Goal: Information Seeking & Learning: Learn about a topic

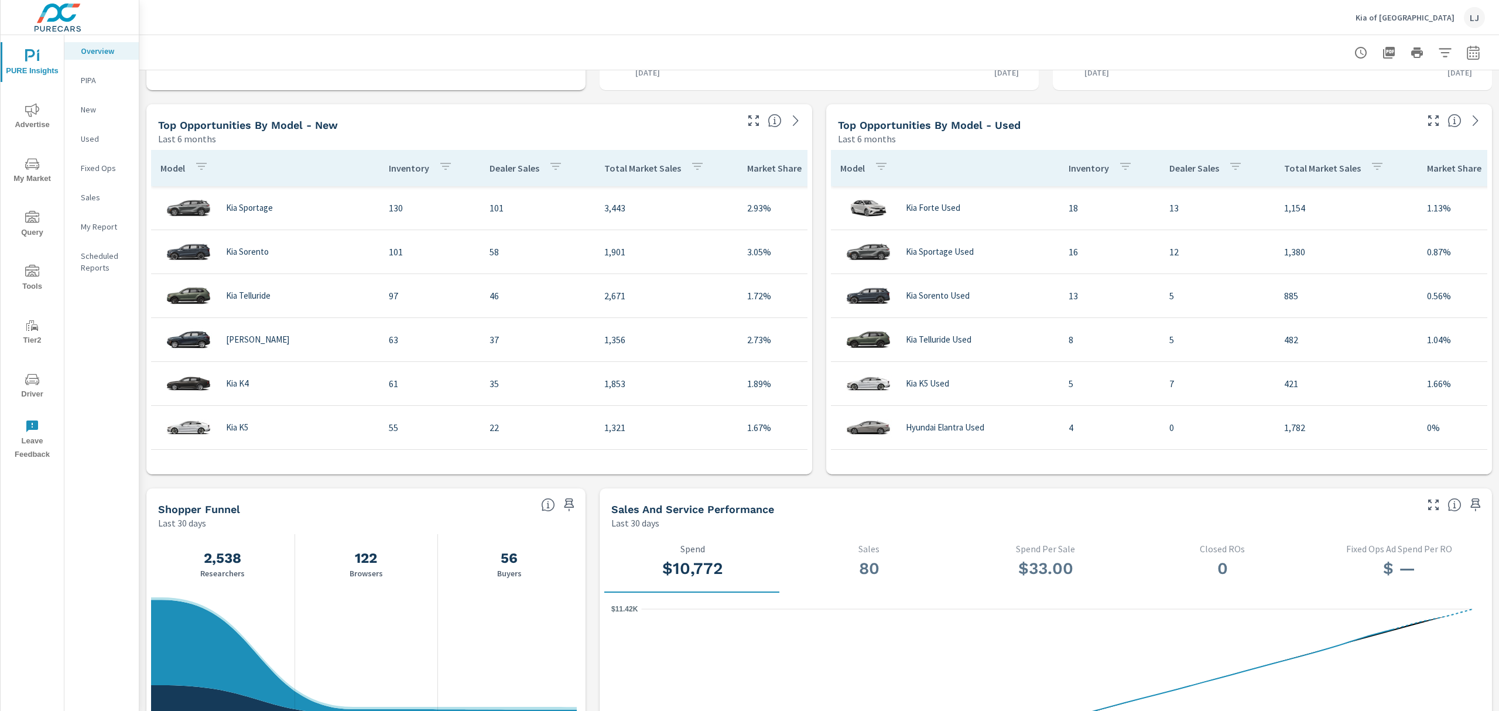
scroll to position [733, 0]
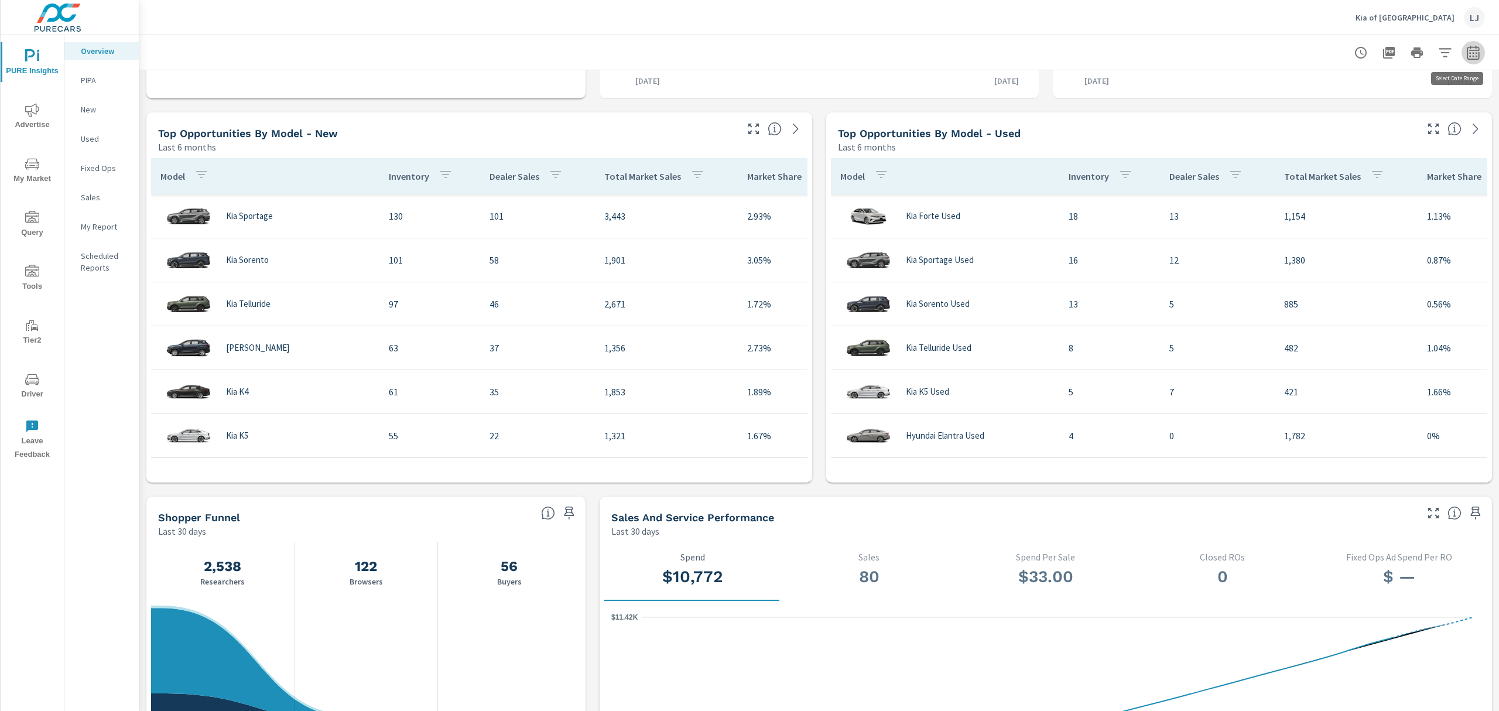
click at [1466, 49] on icon "button" at bounding box center [1473, 53] width 14 height 14
select select "Last 30 days"
click at [1333, 143] on div "Date Range Custom Yesterday Last week Last 7 days Last 14 days Last 30 days Las…" at bounding box center [1377, 127] width 164 height 109
click at [1333, 134] on p "+ Add comparison" at bounding box center [1380, 132] width 150 height 14
select select "Previous period"
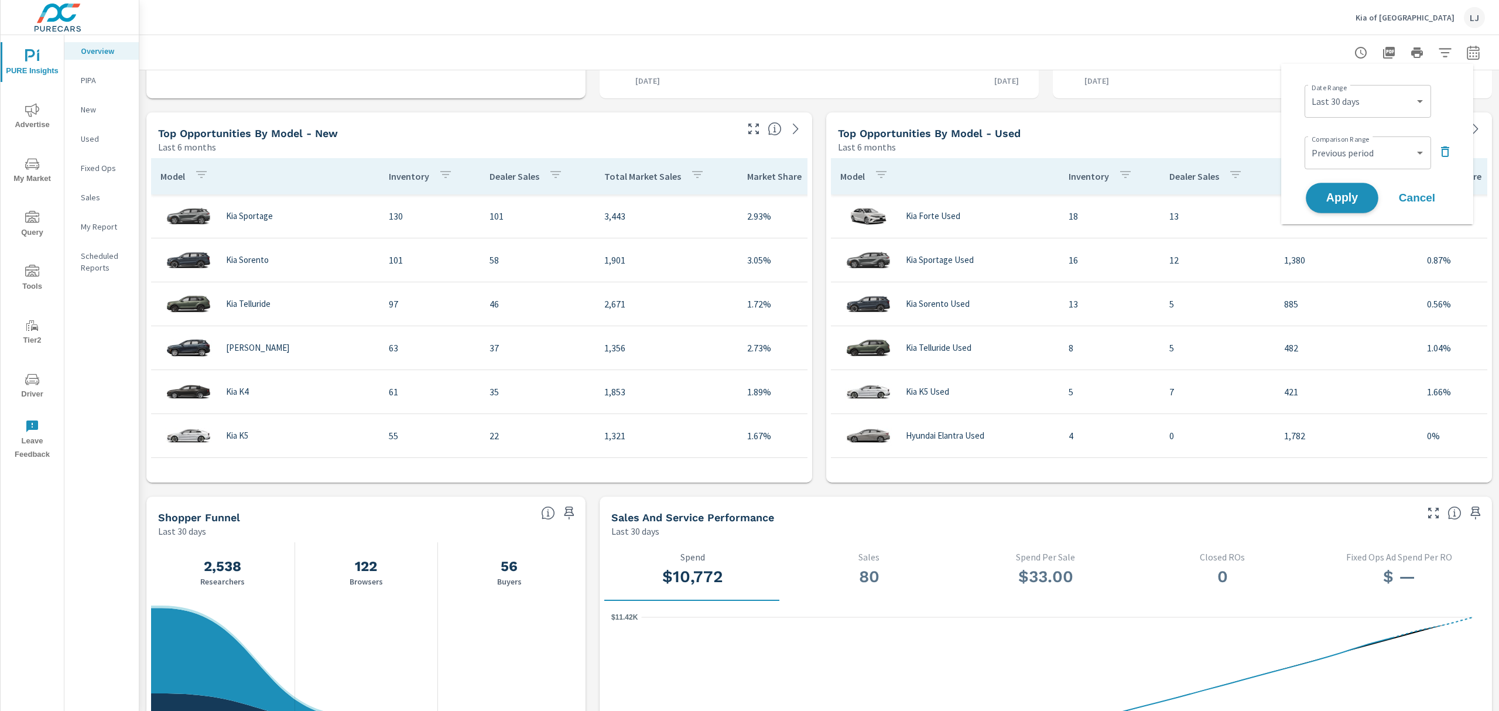
click at [1338, 200] on span "Apply" at bounding box center [1342, 198] width 48 height 11
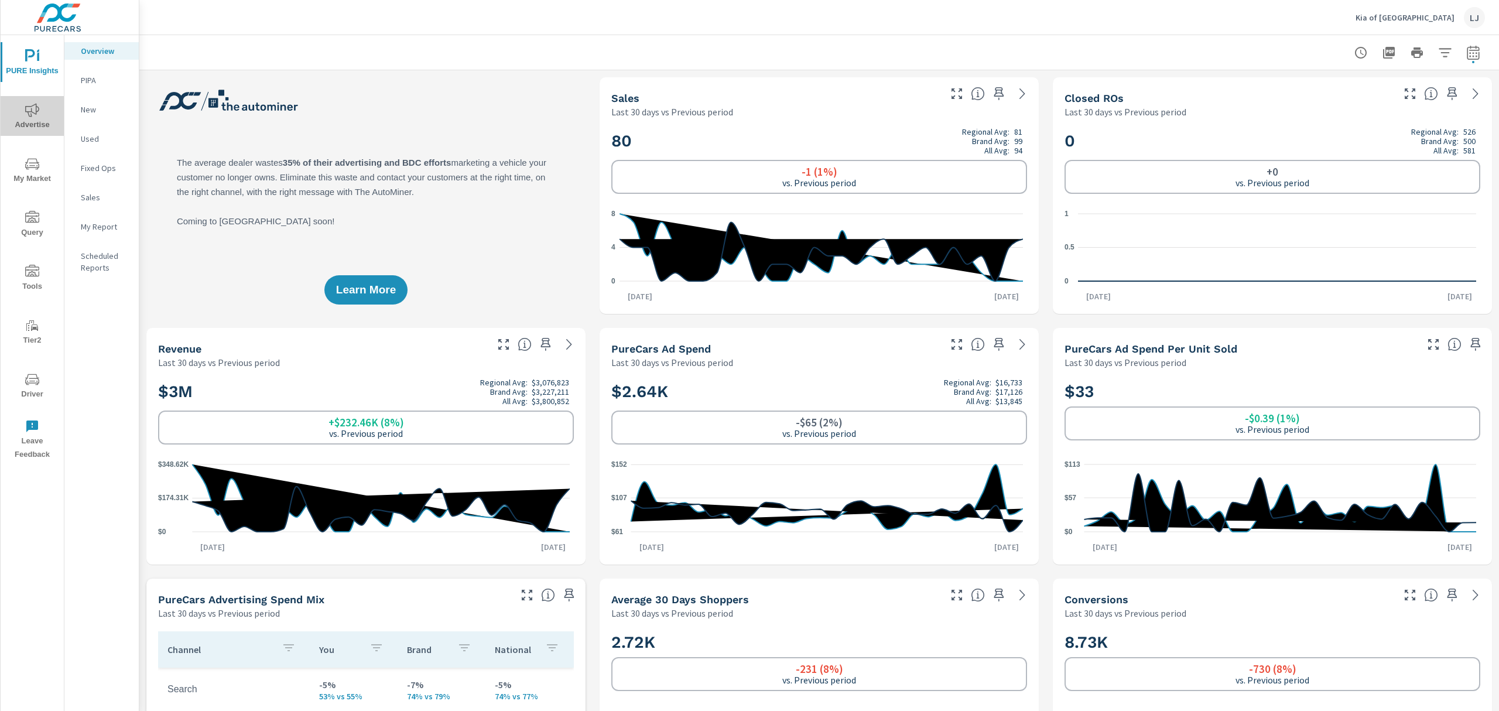
click at [35, 129] on span "Advertise" at bounding box center [32, 117] width 56 height 29
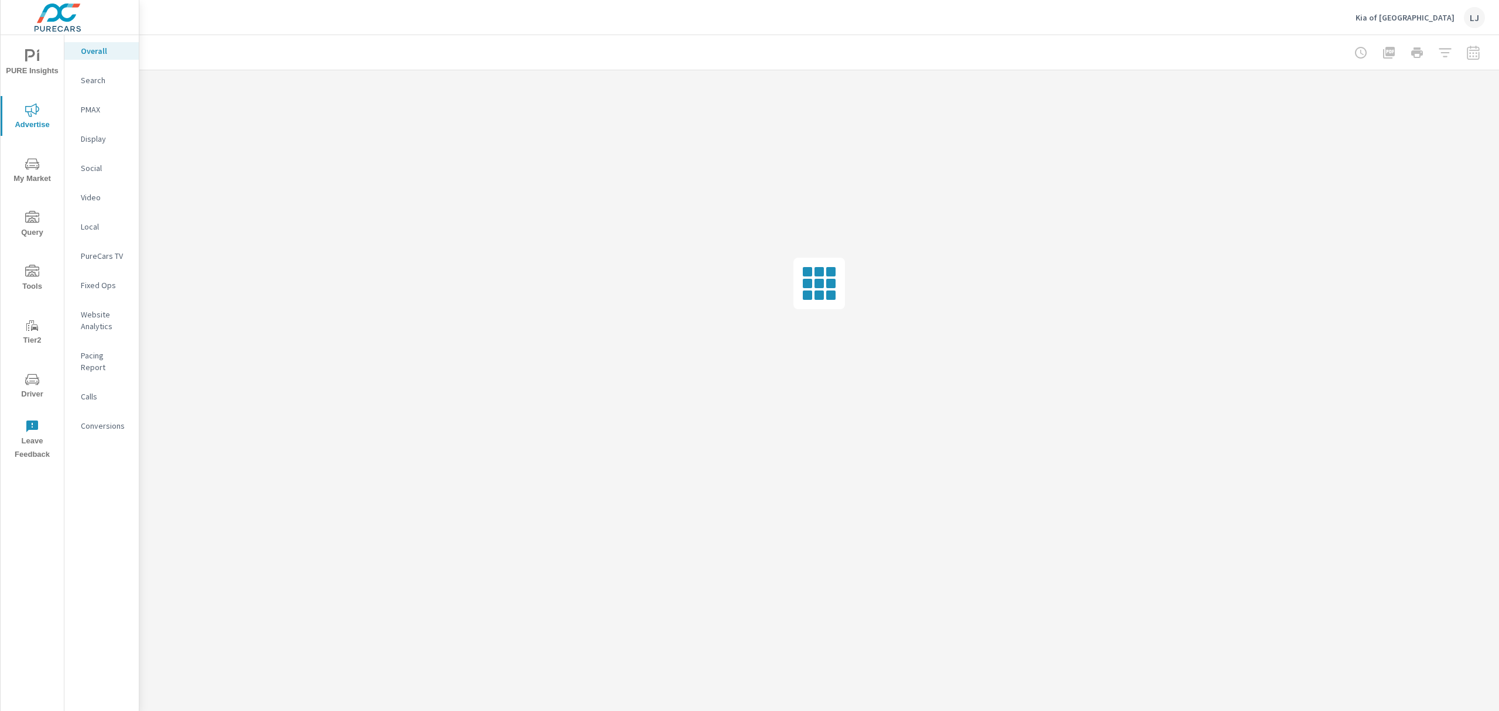
click at [94, 76] on p "Search" at bounding box center [105, 80] width 49 height 12
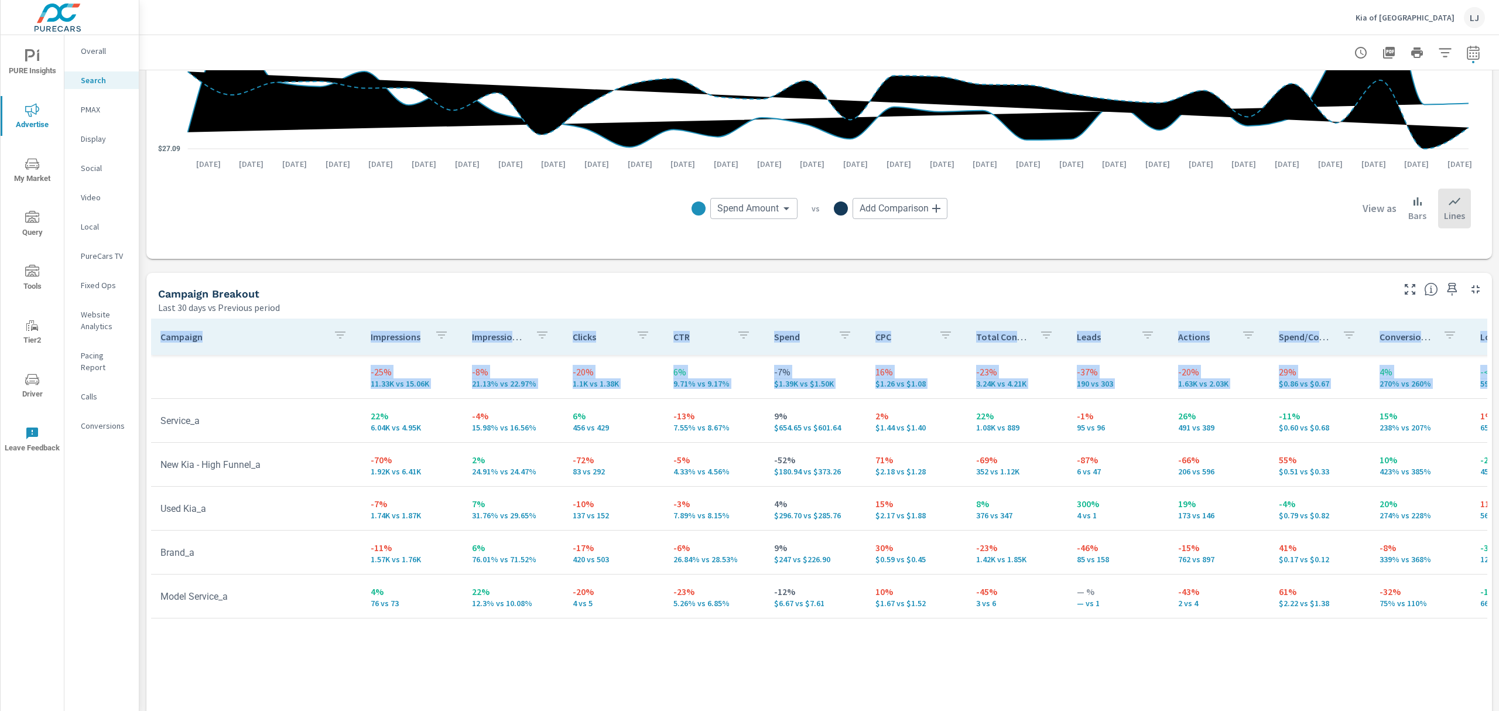
scroll to position [988, 0]
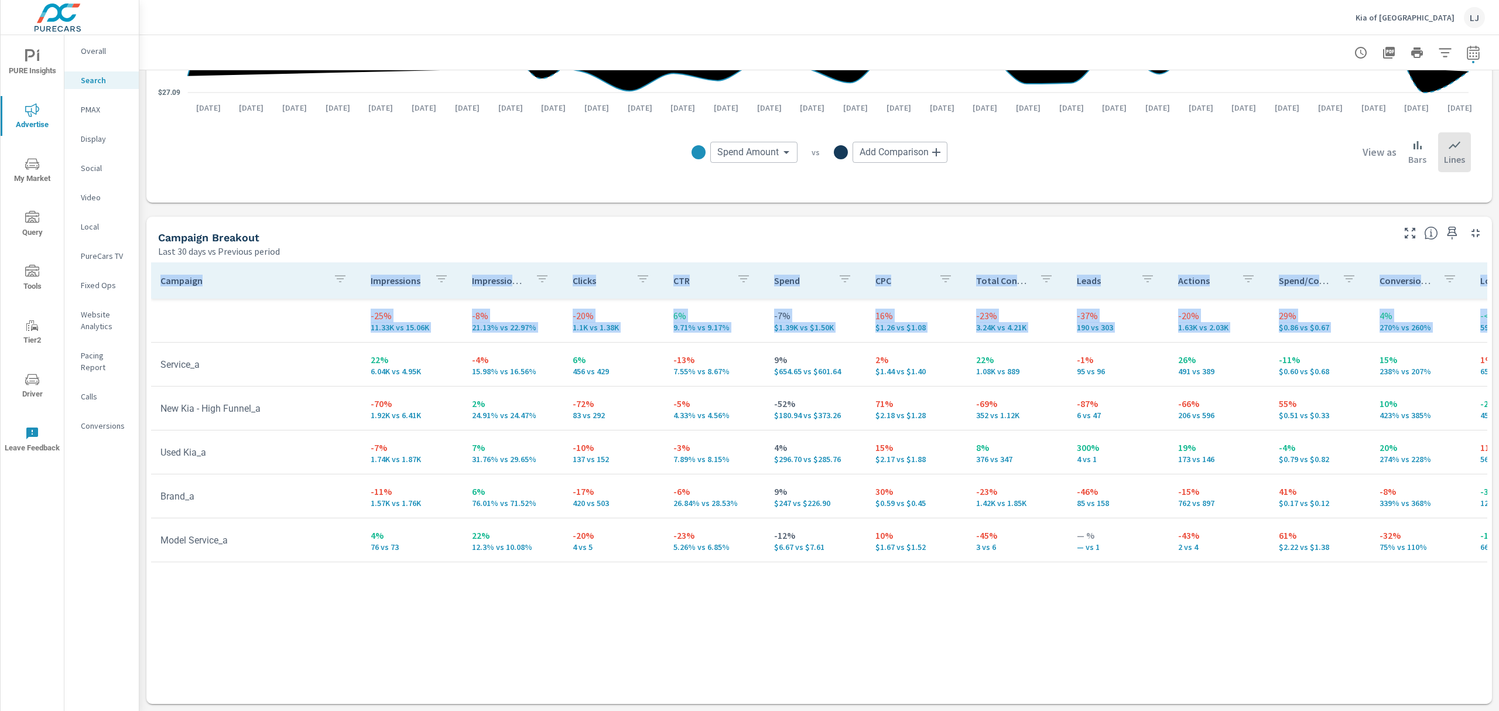
drag, startPoint x: 1498, startPoint y: 64, endPoint x: 1498, endPoint y: 508, distance: 444.4
click at [1498, 508] on div "Search Performance Kia of West Nyack Report date range: Aug 30, 2025 - Sep 28, …" at bounding box center [819, 373] width 1360 height 676
click at [1254, 232] on div "Campaign Breakout" at bounding box center [774, 237] width 1233 height 13
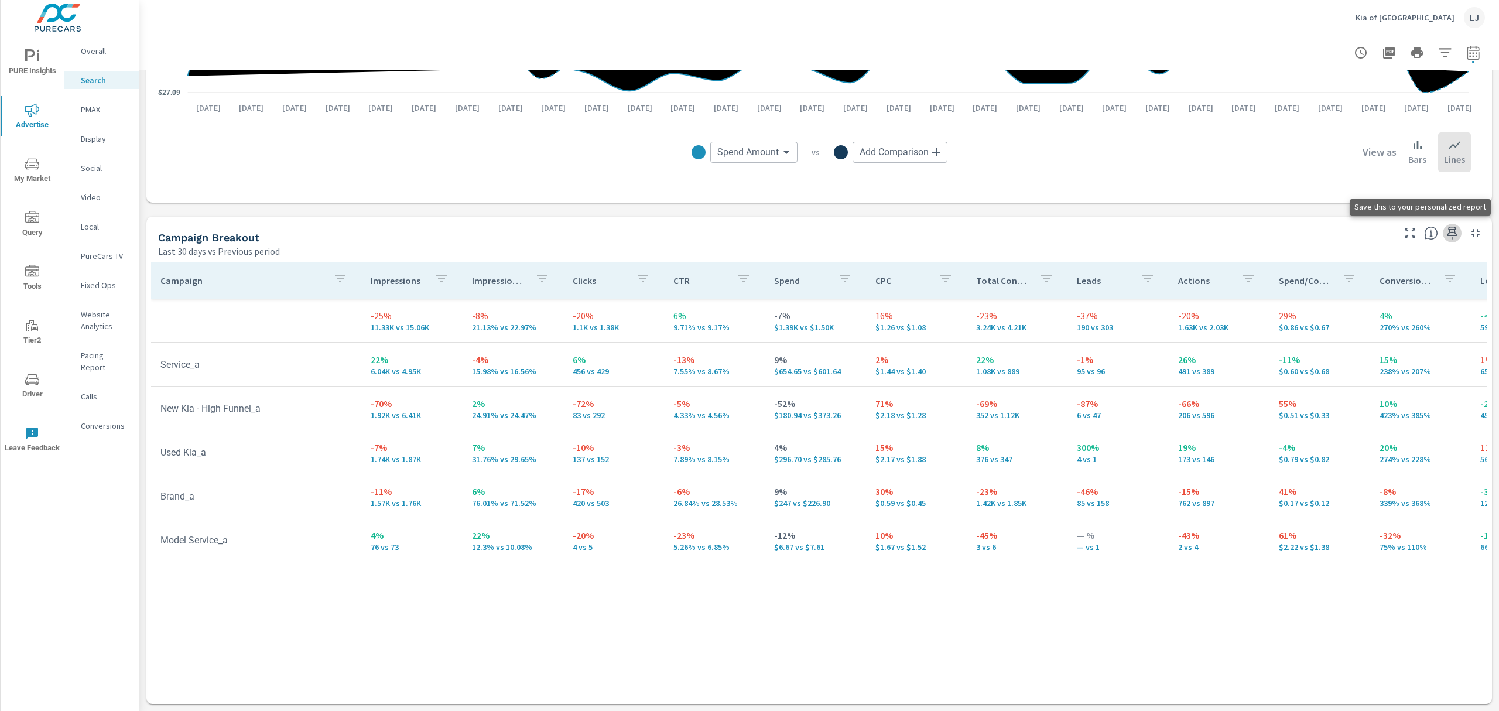
click at [1445, 231] on icon "button" at bounding box center [1452, 233] width 14 height 14
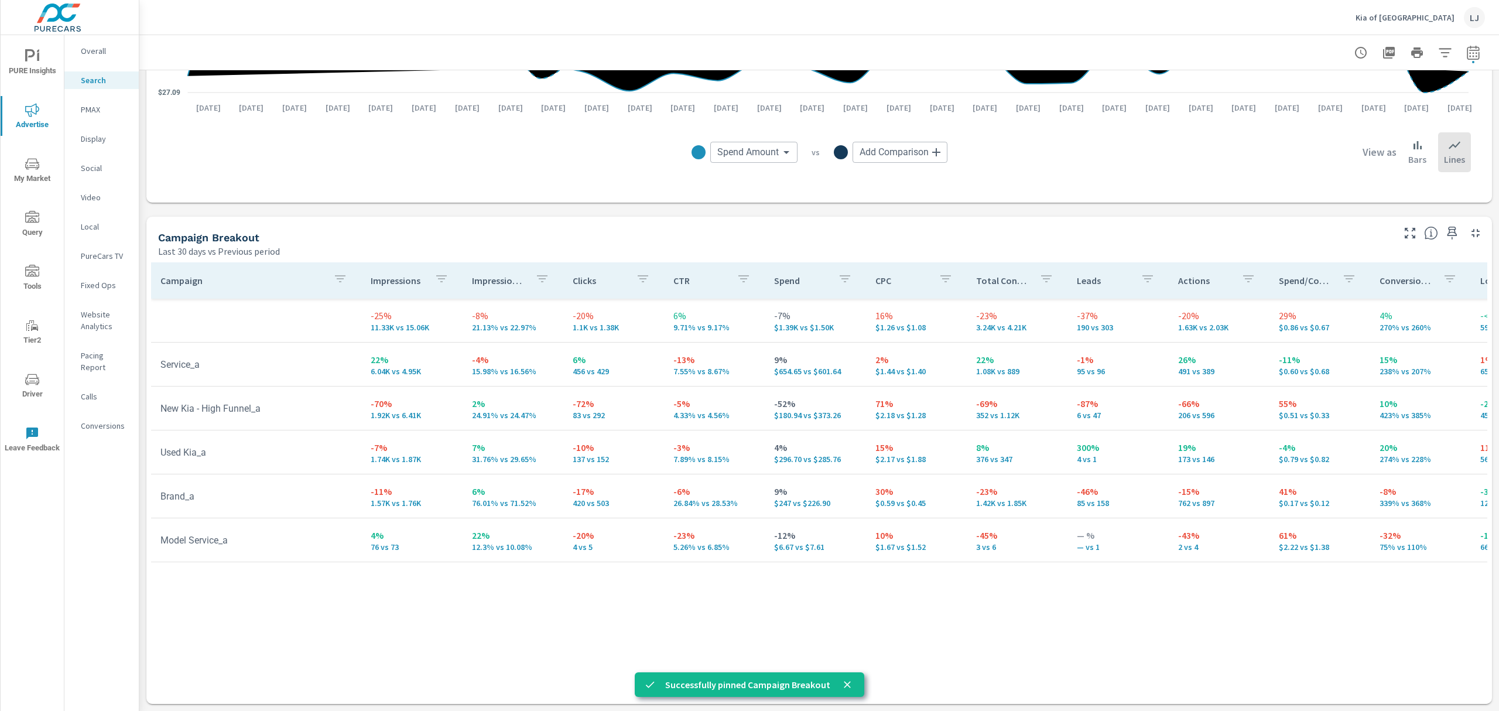
click at [94, 108] on p "PMAX" at bounding box center [105, 110] width 49 height 12
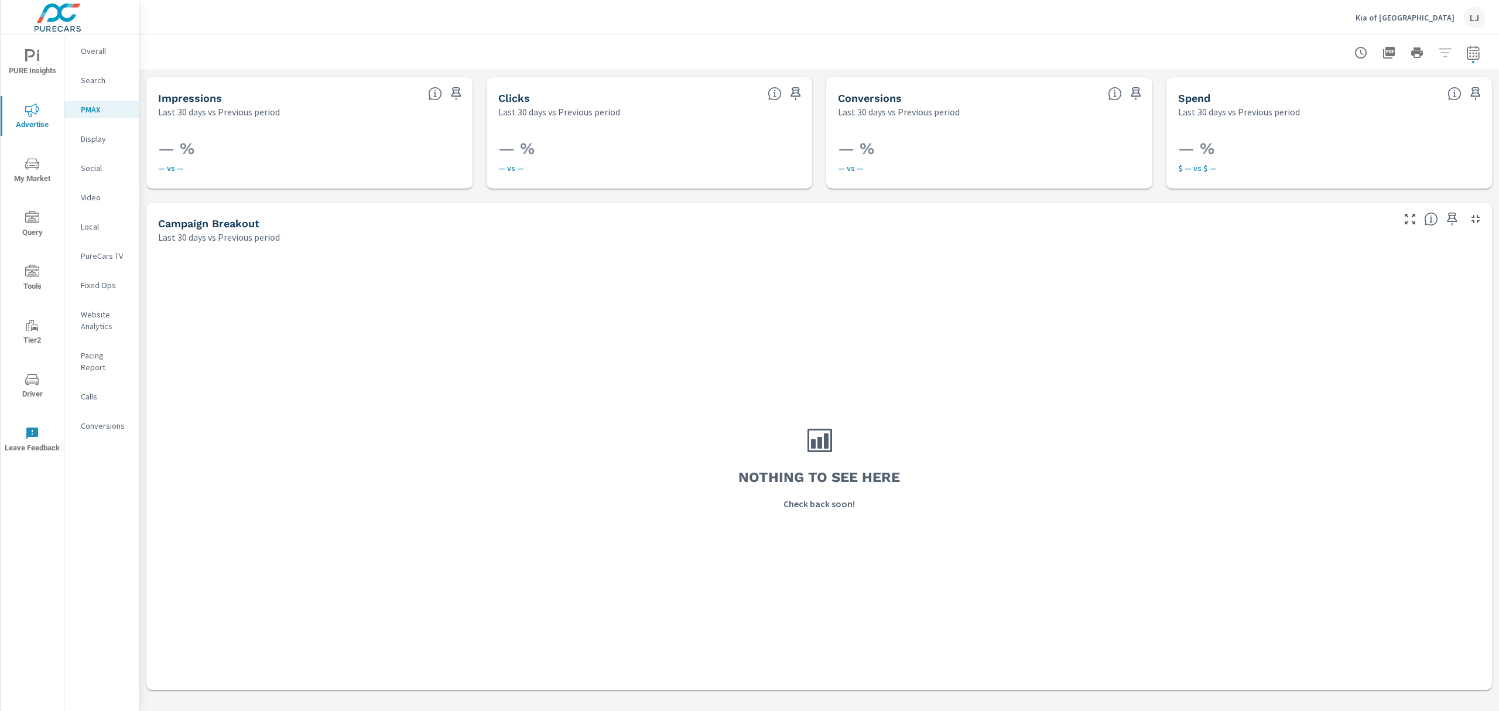
click at [104, 172] on p "Social" at bounding box center [105, 168] width 49 height 12
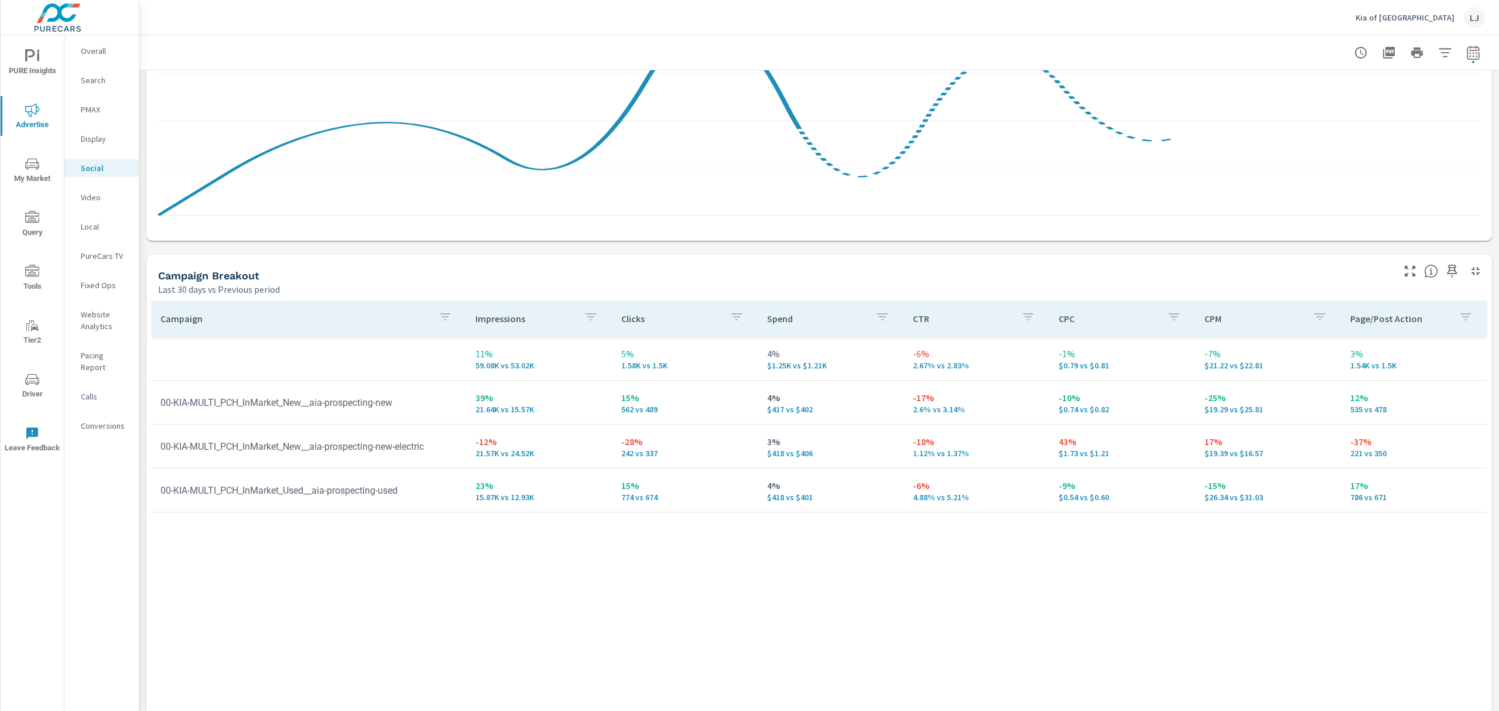
scroll to position [361, 0]
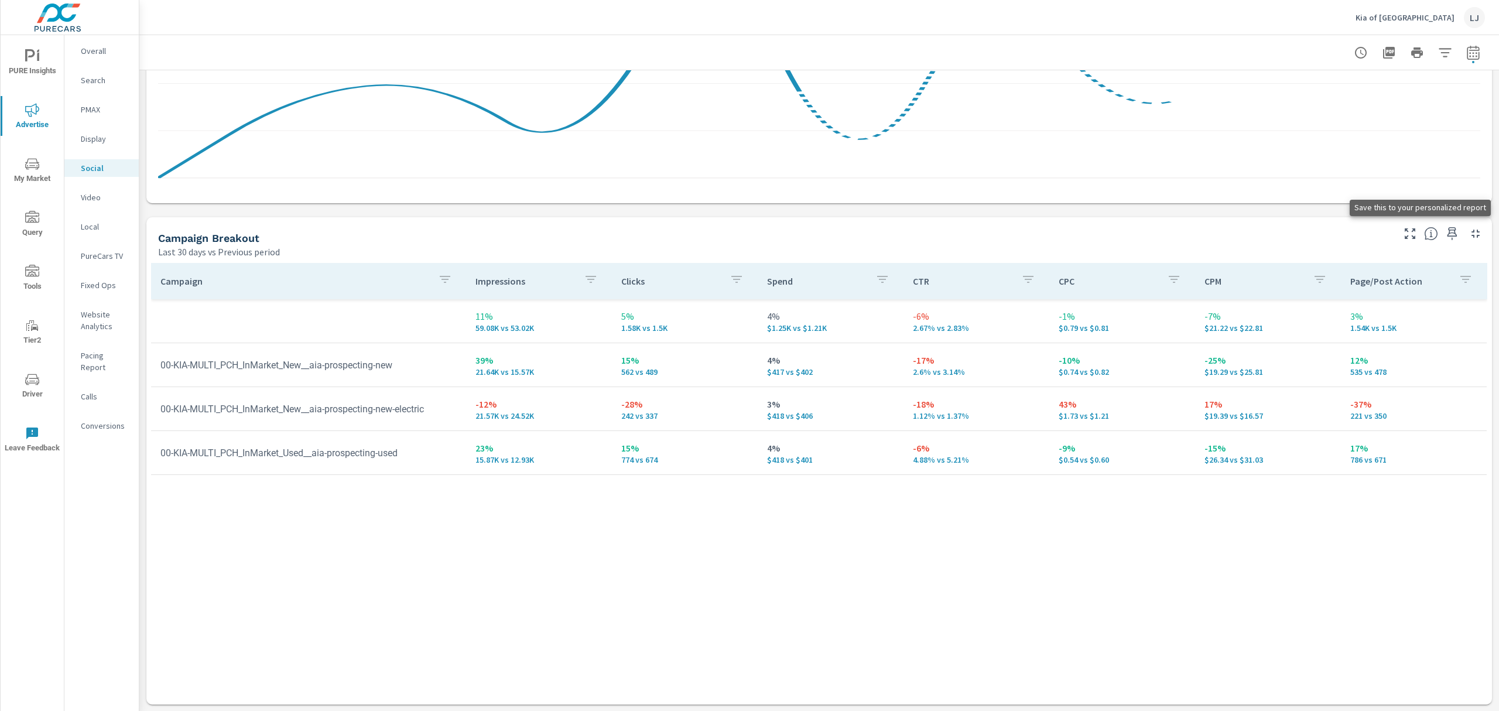
click at [1445, 238] on icon "button" at bounding box center [1452, 234] width 14 height 14
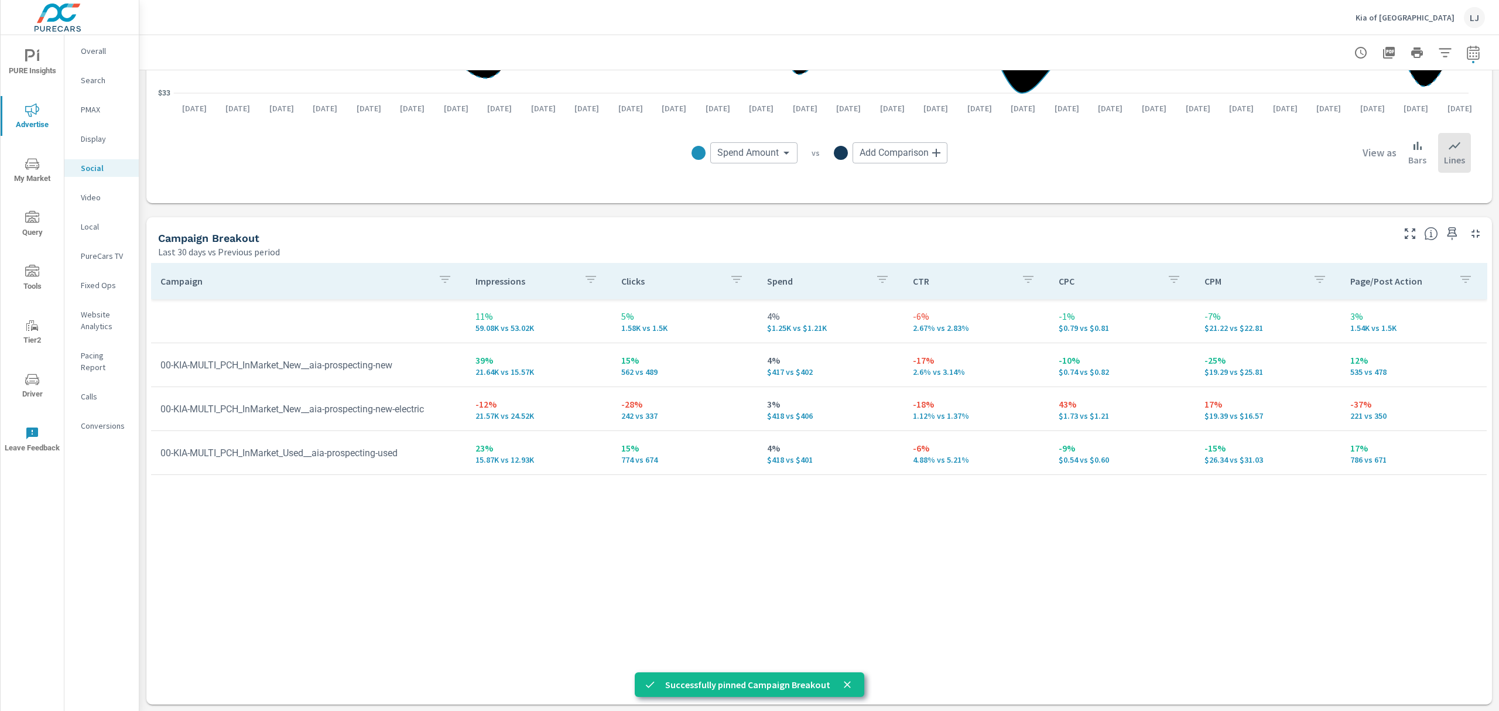
click at [40, 384] on span "Driver" at bounding box center [32, 386] width 56 height 29
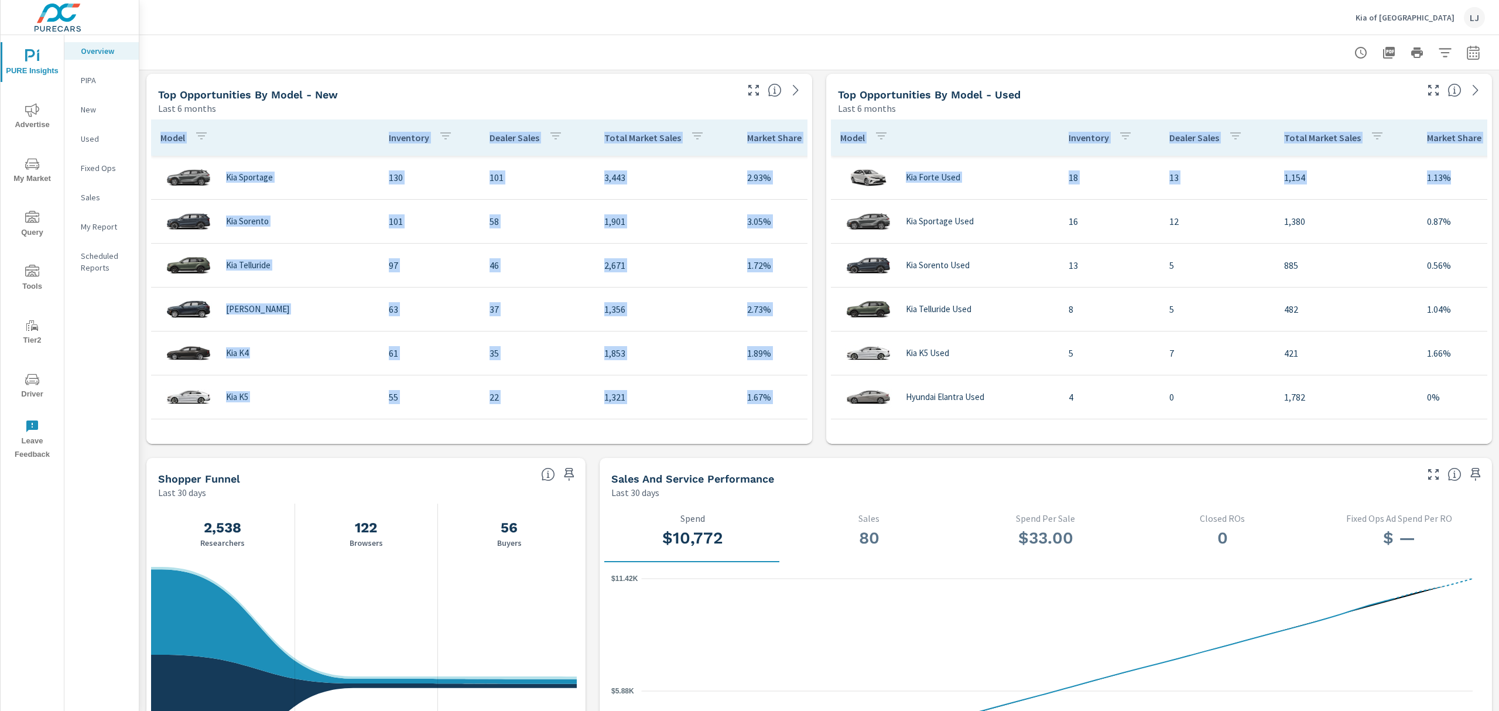
scroll to position [737, 0]
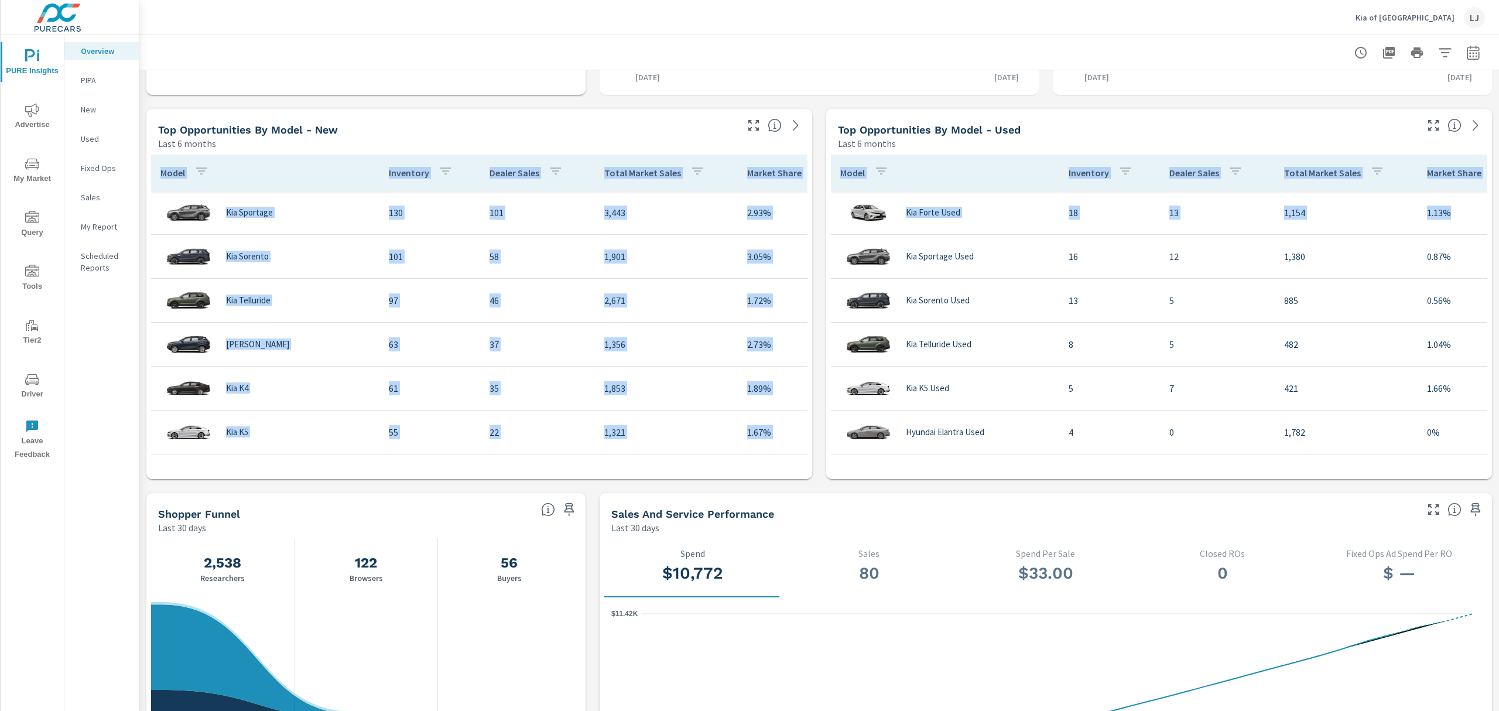
drag, startPoint x: 1498, startPoint y: 235, endPoint x: 1497, endPoint y: 350, distance: 114.8
click at [1497, 350] on div "Overview Kia of [GEOGRAPHIC_DATA] Report date range: [DATE] - [DATE] Learn More…" at bounding box center [819, 373] width 1360 height 676
click at [1103, 123] on div "Top Opportunities by Model - Used" at bounding box center [1126, 129] width 577 height 13
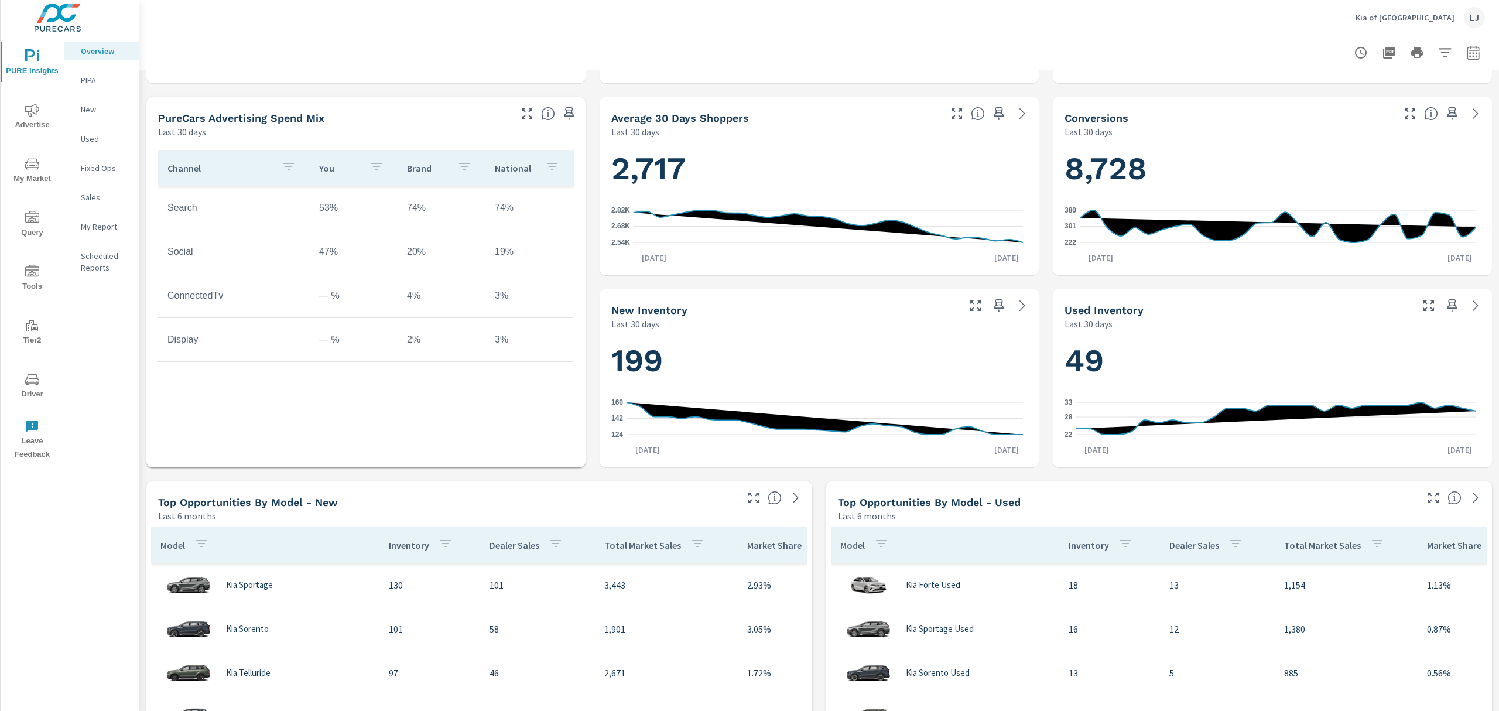
scroll to position [284, 0]
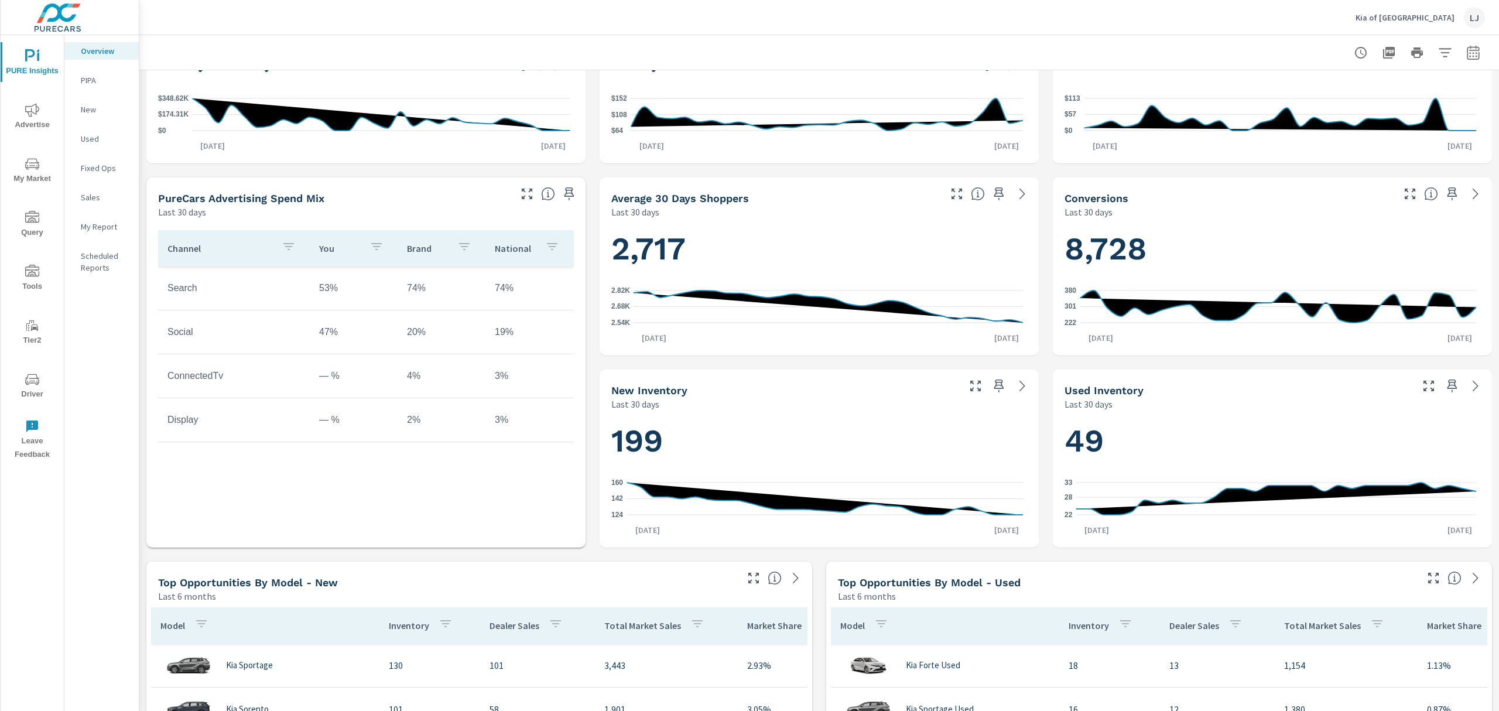
click at [40, 170] on span "My Market" at bounding box center [32, 171] width 56 height 29
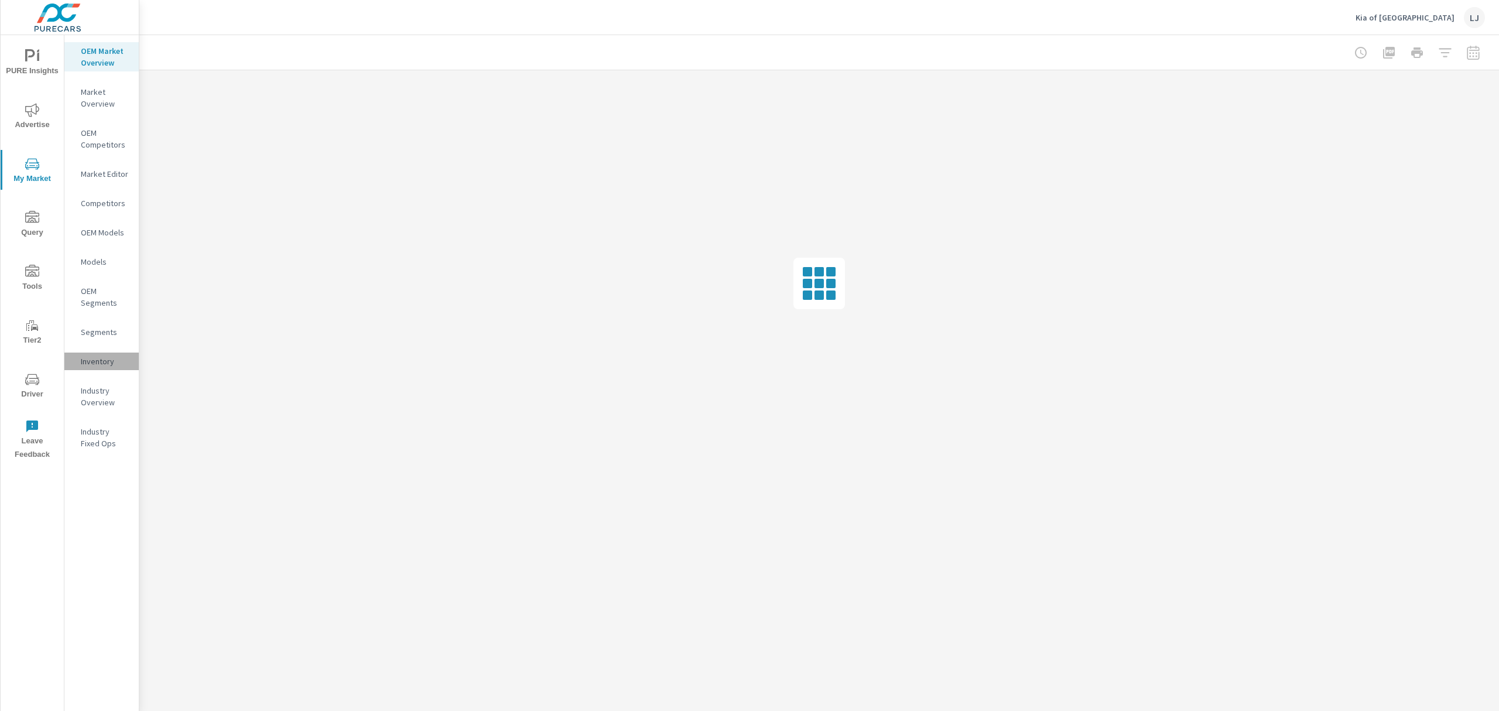
click at [94, 366] on p "Inventory" at bounding box center [105, 361] width 49 height 12
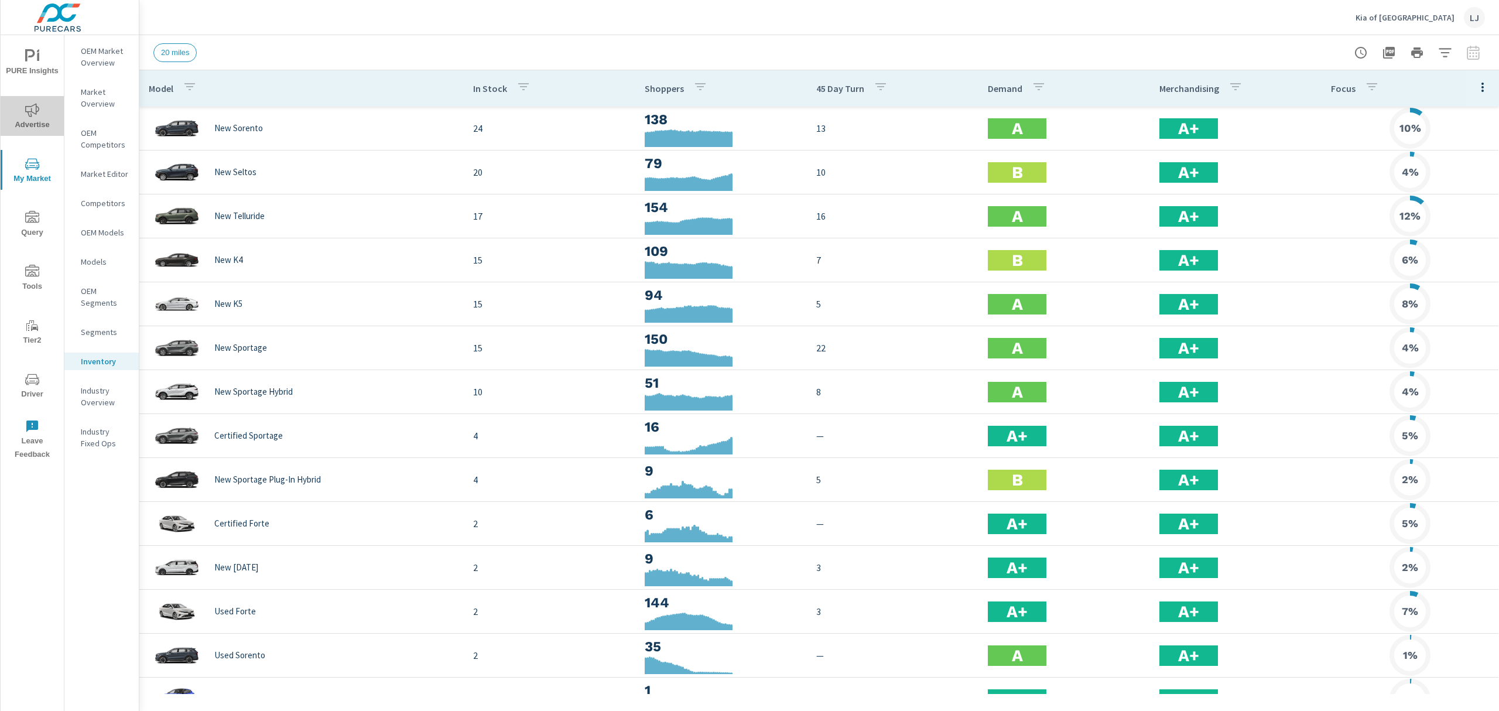
click at [32, 125] on span "Advertise" at bounding box center [32, 117] width 56 height 29
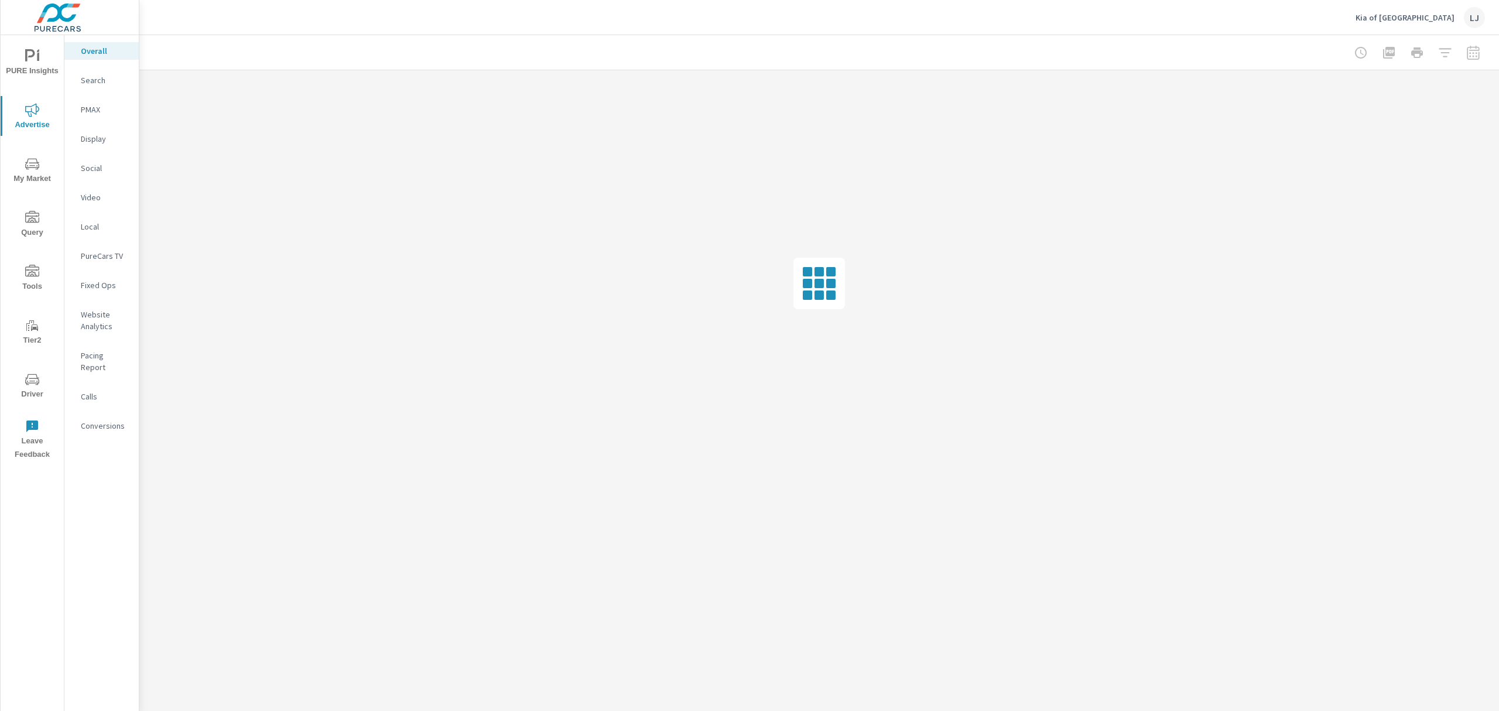
click at [35, 74] on span "PURE Insights" at bounding box center [32, 63] width 56 height 29
click at [83, 228] on p "My Report" at bounding box center [105, 227] width 49 height 12
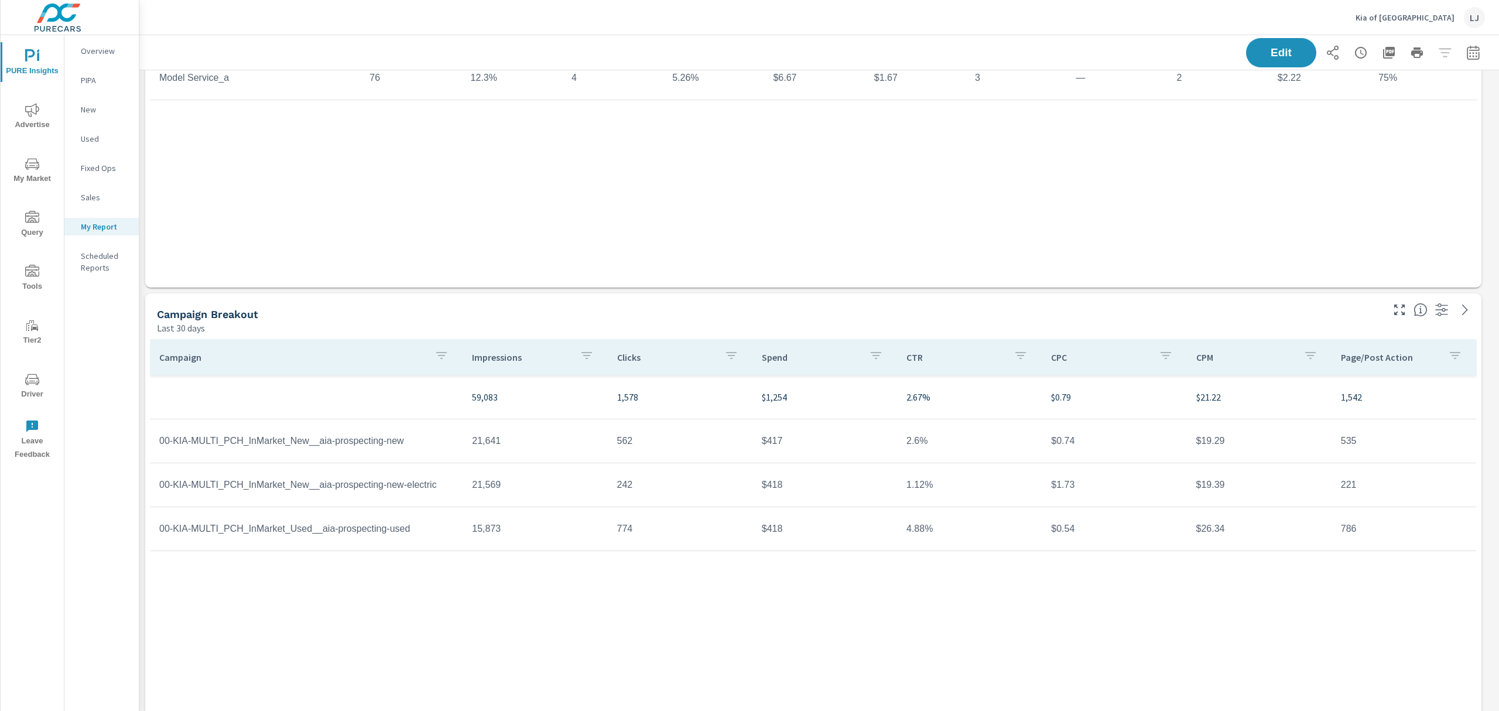
scroll to position [208, 0]
